Goal: Task Accomplishment & Management: Manage account settings

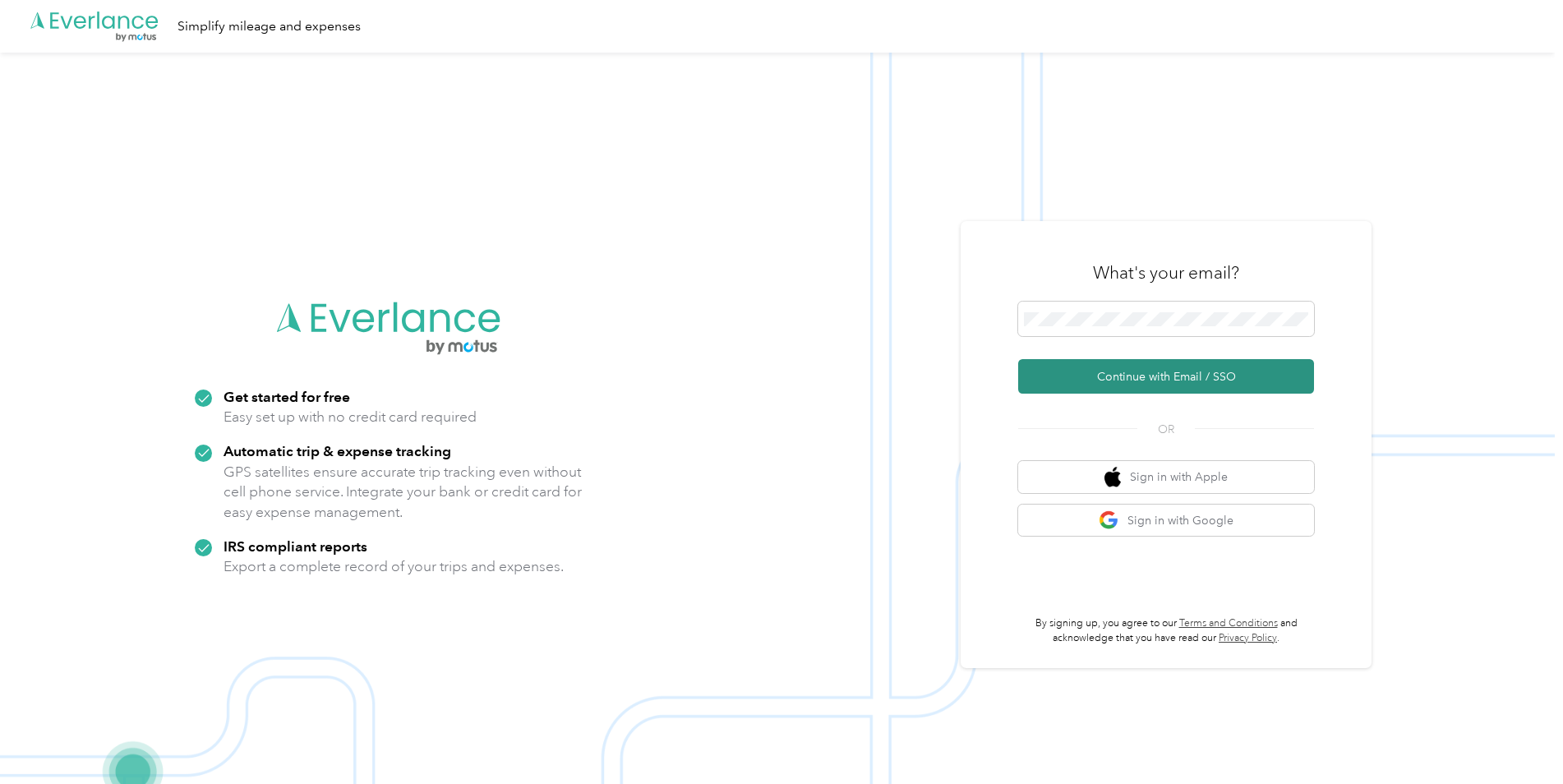
click at [1168, 386] on button "Continue with Email / SSO" at bounding box center [1166, 376] width 296 height 34
click at [1156, 371] on button "Continue with Email / SSO" at bounding box center [1166, 376] width 296 height 34
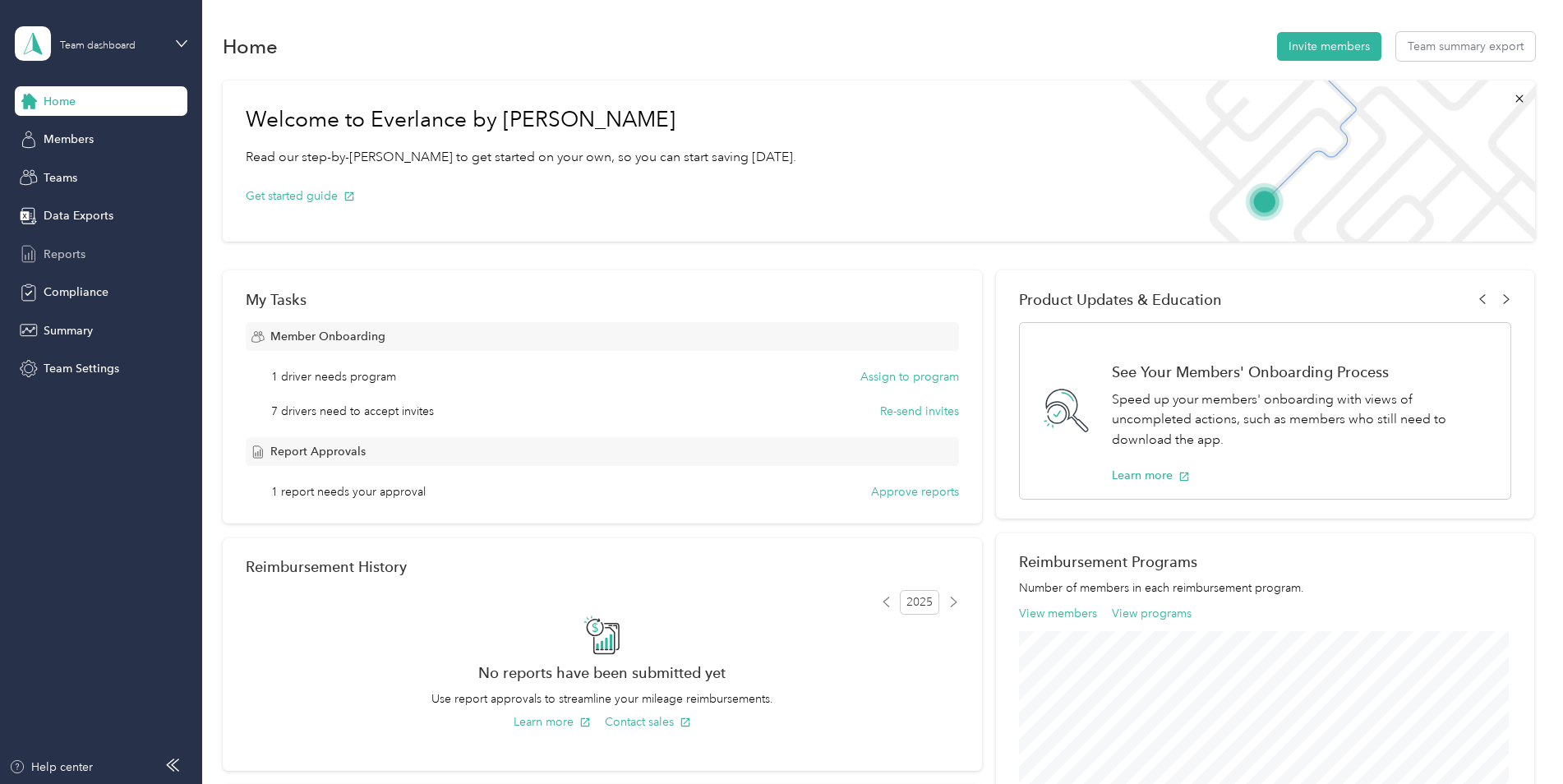
click at [58, 247] on span "Reports" at bounding box center [64, 254] width 42 height 17
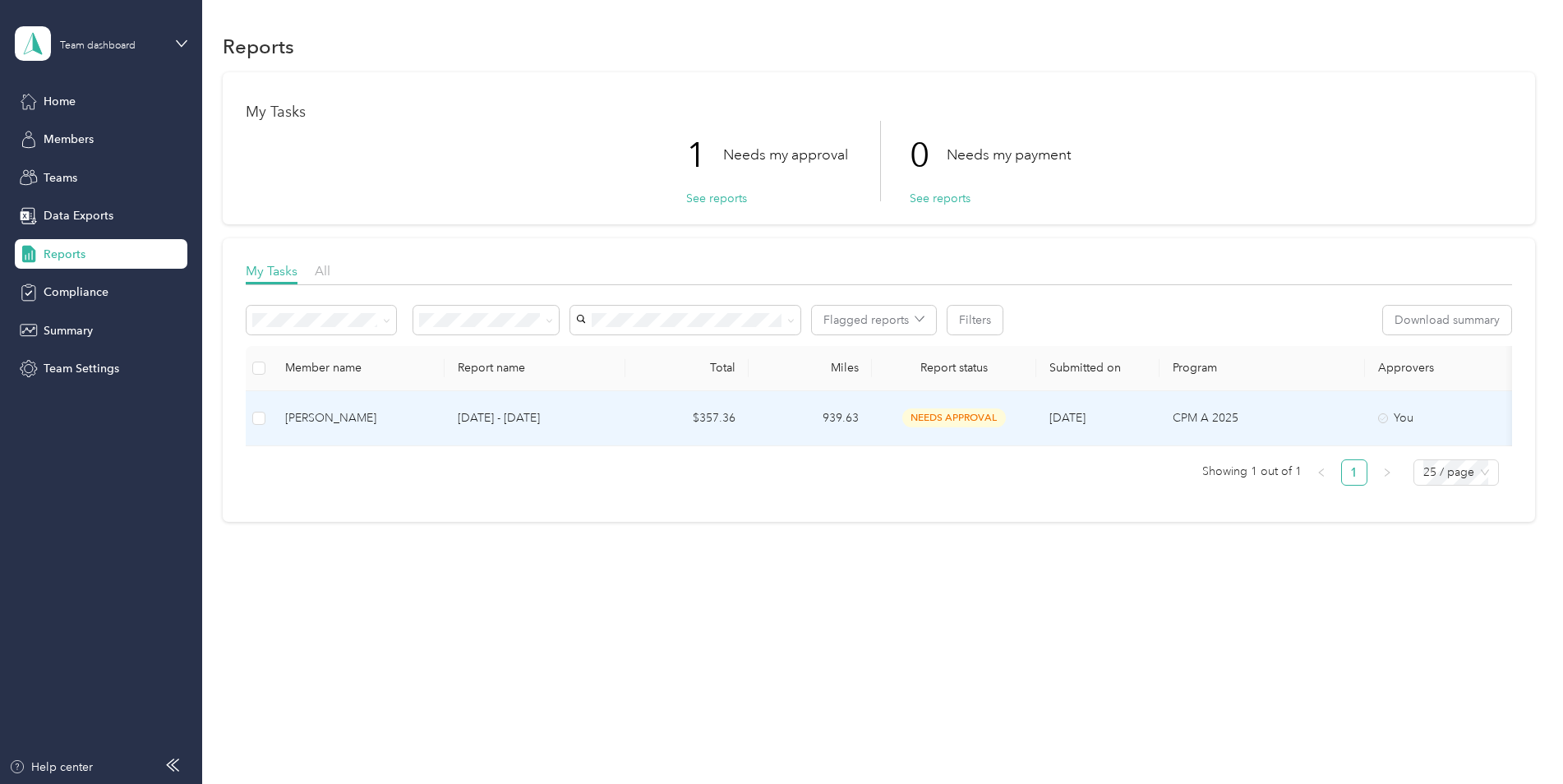
click at [402, 424] on div "[PERSON_NAME]" at bounding box center [358, 418] width 147 height 18
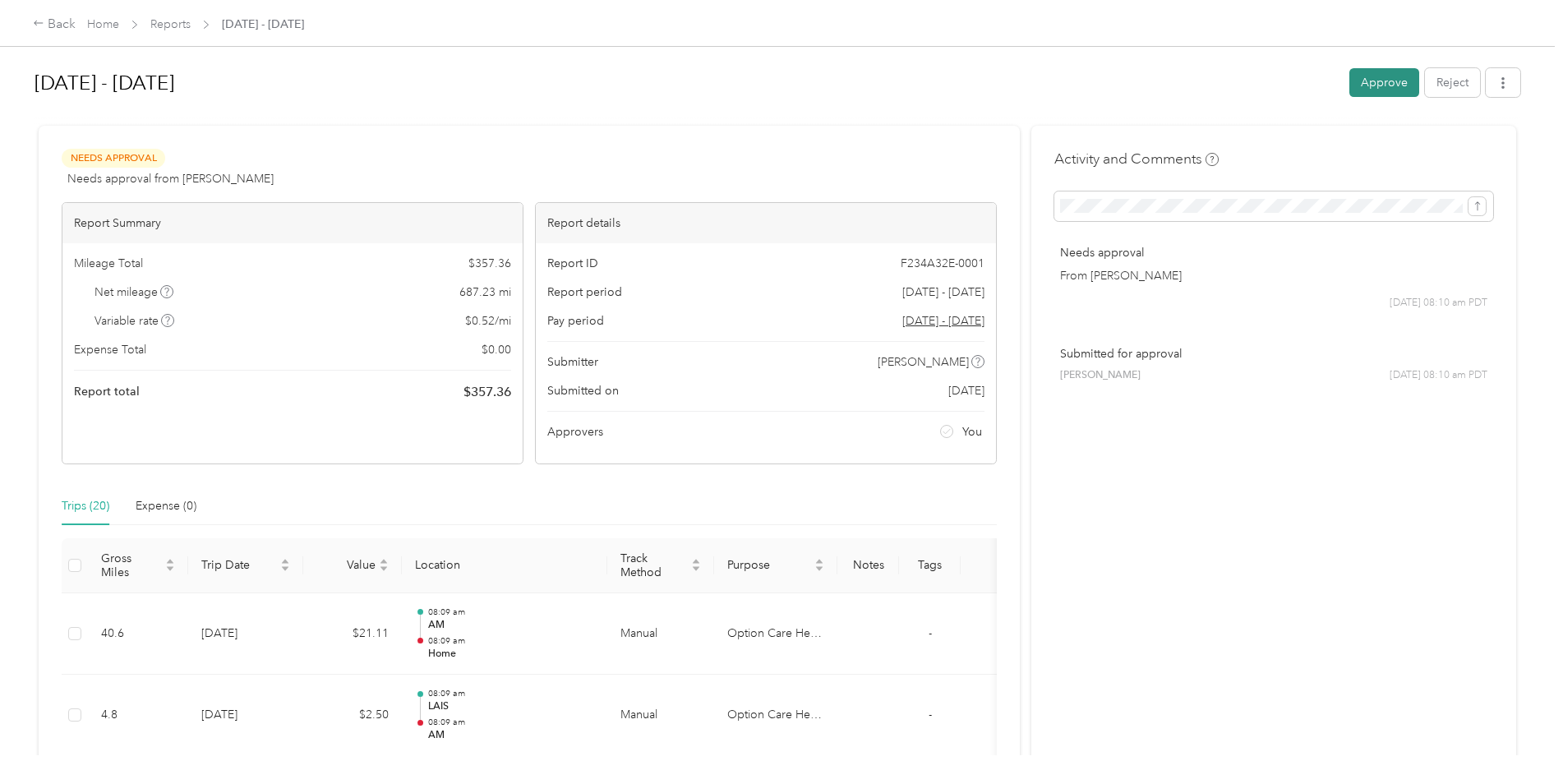
click at [1375, 75] on button "Approve" at bounding box center [1384, 82] width 70 height 28
